Goal: Task Accomplishment & Management: Use online tool/utility

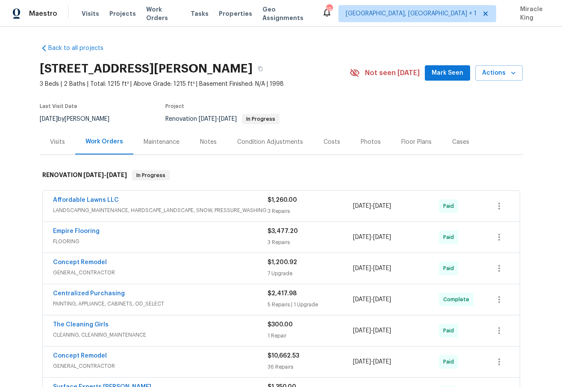
click at [59, 145] on div "Visits" at bounding box center [57, 142] width 15 height 9
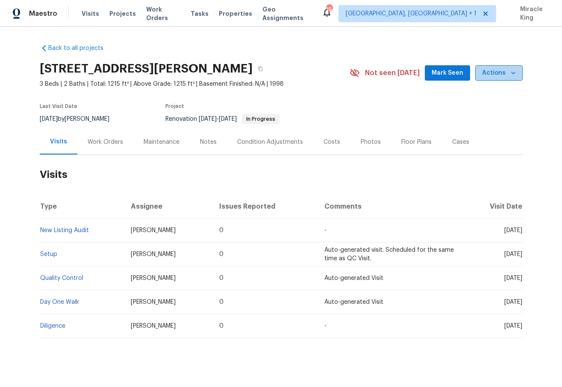
click at [506, 70] on span "Actions" at bounding box center [499, 73] width 34 height 11
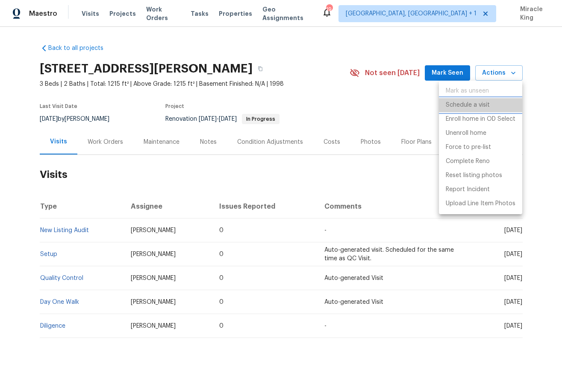
click at [462, 101] on p "Schedule a visit" at bounding box center [467, 105] width 44 height 9
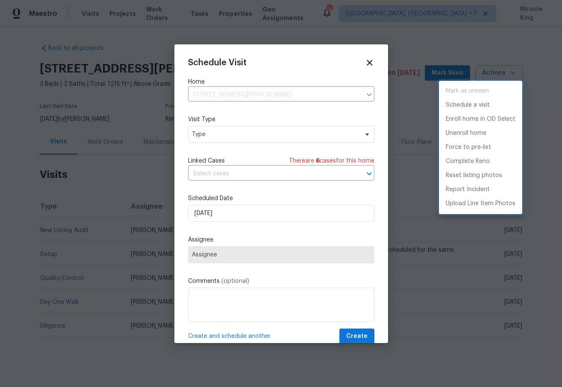
click at [260, 135] on div at bounding box center [281, 193] width 562 height 387
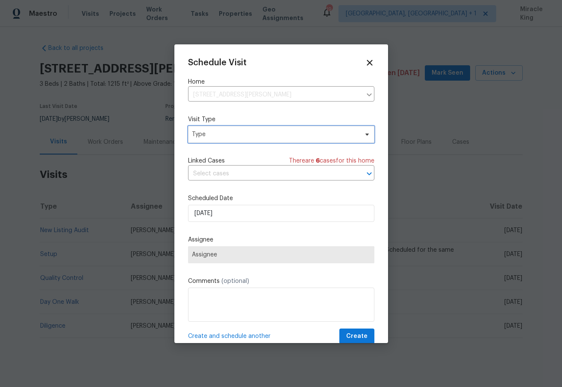
click at [233, 140] on span "Type" at bounding box center [281, 134] width 186 height 17
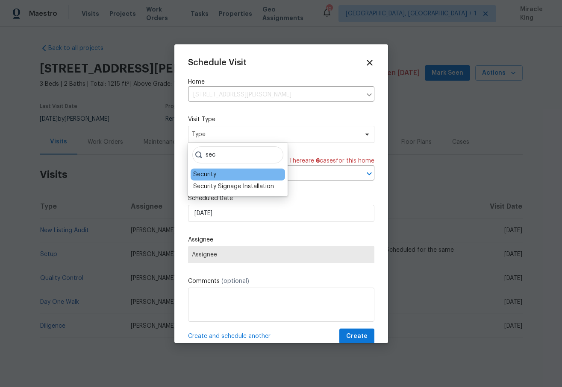
type input "sec"
click at [216, 172] on div "Security" at bounding box center [237, 175] width 94 height 12
click at [210, 174] on div "Security" at bounding box center [204, 174] width 23 height 9
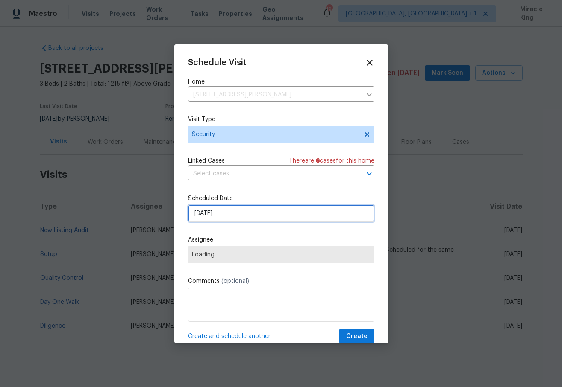
click at [222, 220] on input "[DATE]" at bounding box center [281, 213] width 186 height 17
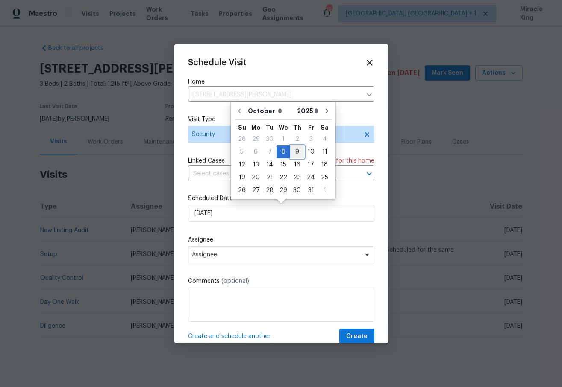
click at [292, 153] on div "9" at bounding box center [297, 152] width 14 height 12
type input "[DATE]"
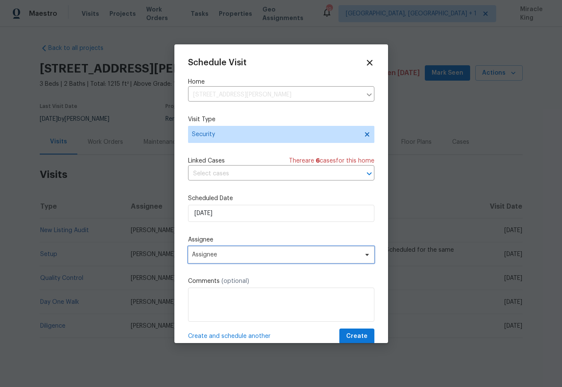
click at [230, 256] on span "Assignee" at bounding box center [275, 255] width 167 height 7
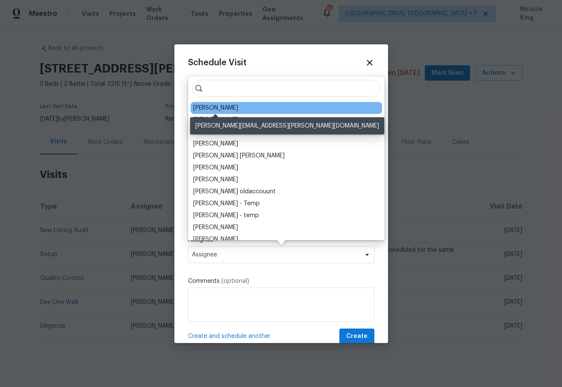
click at [236, 109] on div "[PERSON_NAME]" at bounding box center [215, 108] width 45 height 9
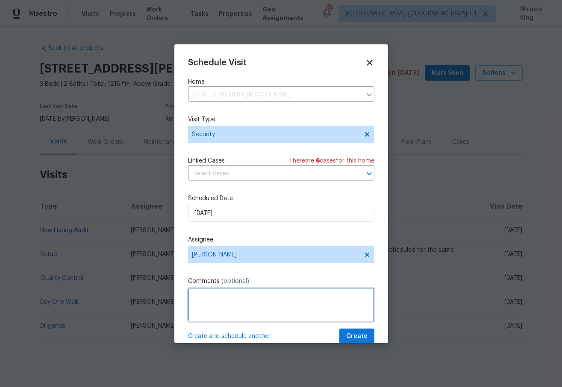
click at [254, 305] on textarea at bounding box center [281, 305] width 186 height 34
type textarea "Hi lockbox code 3626 has been compromised please update lockbox code"
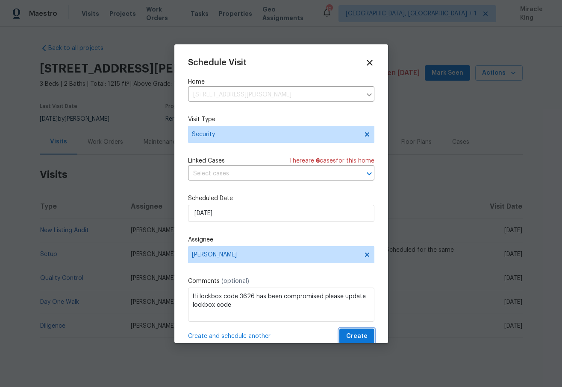
click at [358, 334] on span "Create" at bounding box center [356, 336] width 21 height 11
